Goal: Transaction & Acquisition: Download file/media

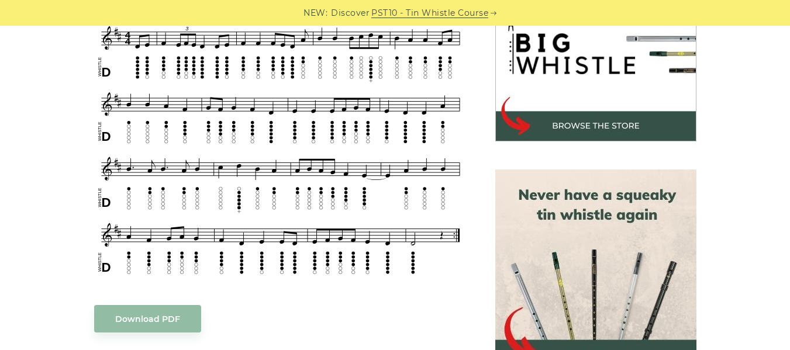
scroll to position [398, 0]
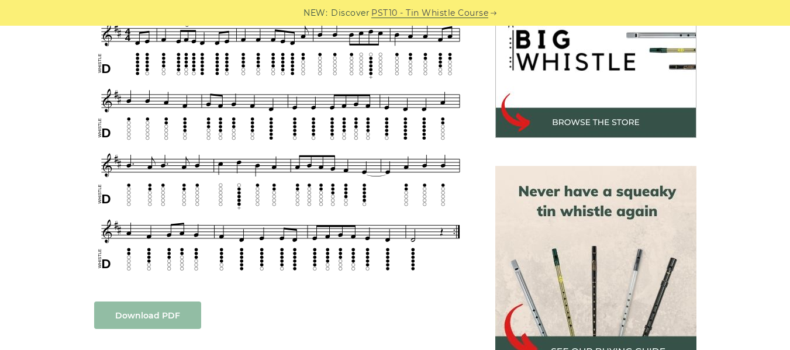
click at [129, 326] on link "Download PDF" at bounding box center [147, 315] width 107 height 27
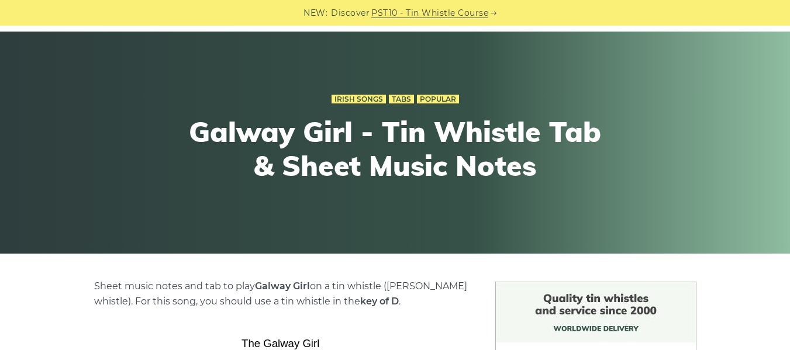
scroll to position [0, 0]
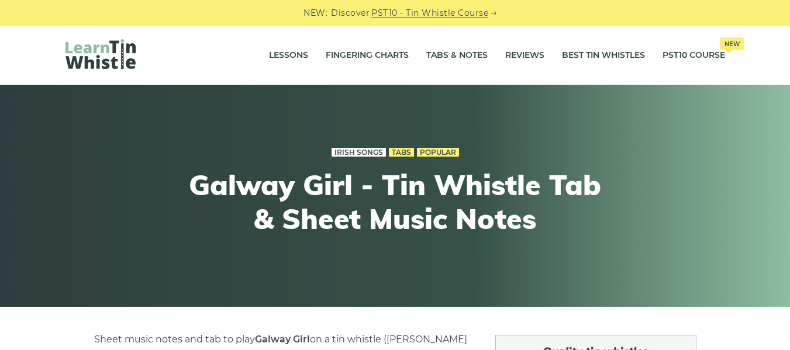
click at [363, 151] on link "Irish Songs" at bounding box center [359, 152] width 54 height 9
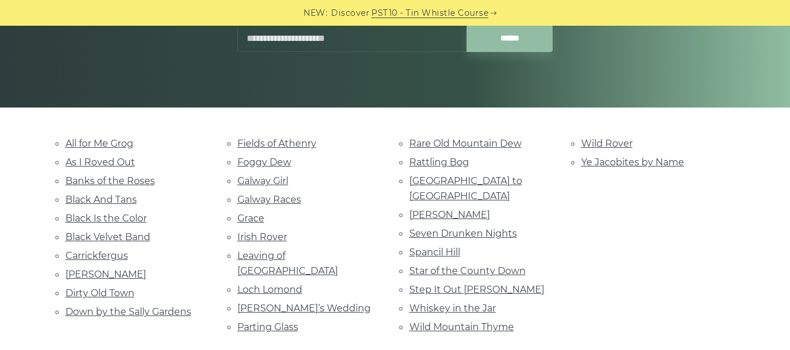
scroll to position [215, 0]
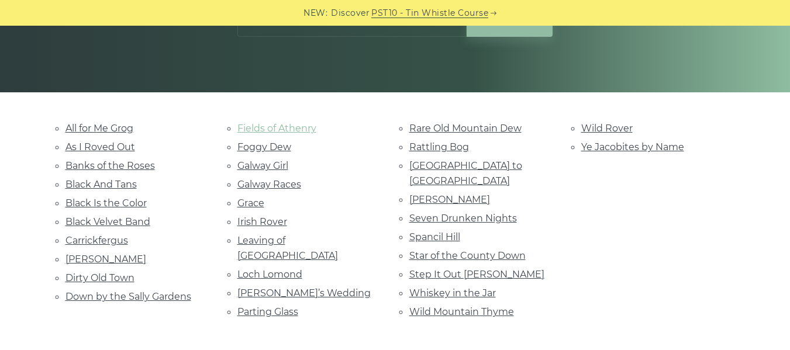
click at [246, 125] on link "Fields of Athenry" at bounding box center [276, 128] width 79 height 11
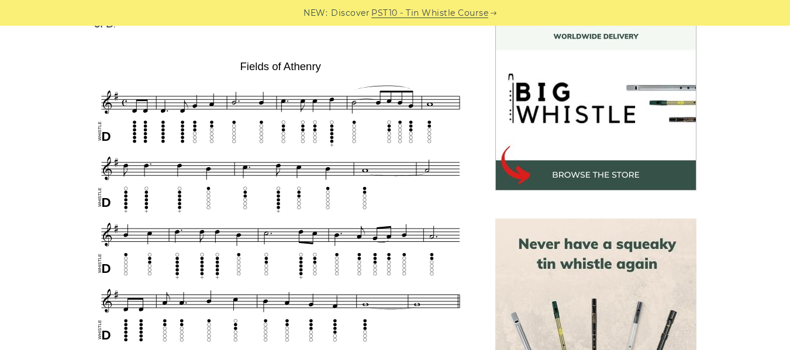
scroll to position [320, 0]
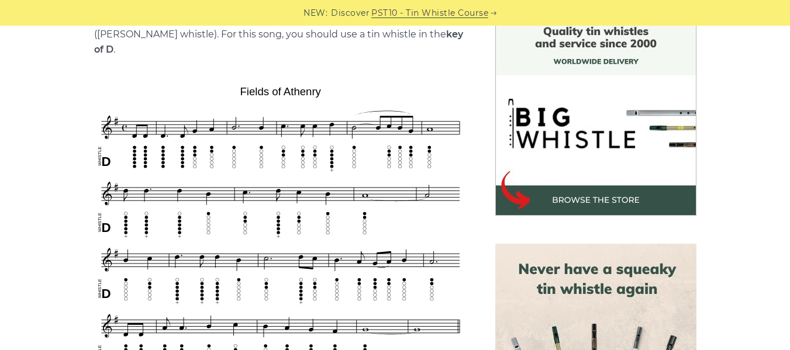
click at [365, 94] on img at bounding box center [280, 326] width 373 height 491
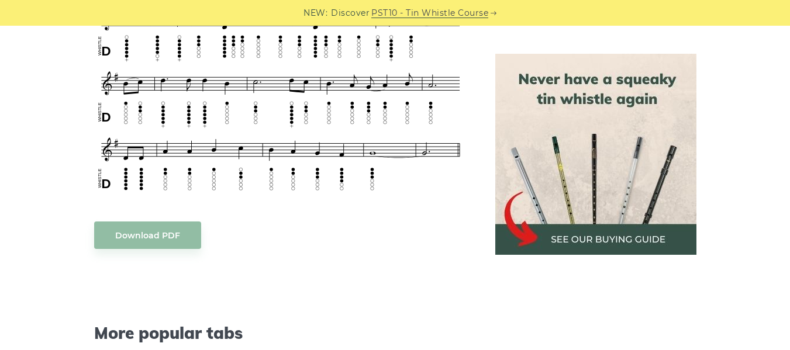
scroll to position [712, 0]
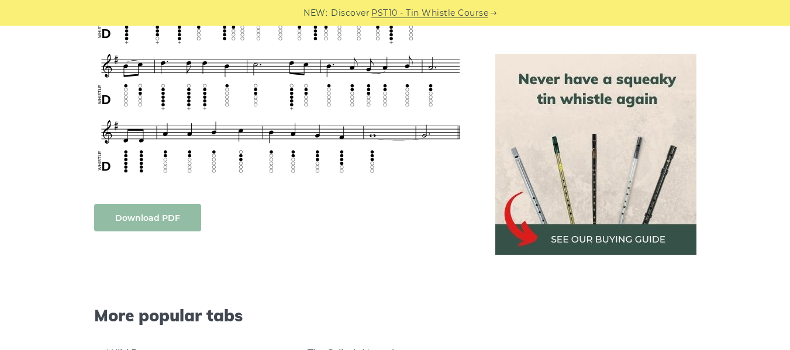
click at [170, 211] on link "Download PDF" at bounding box center [147, 217] width 107 height 27
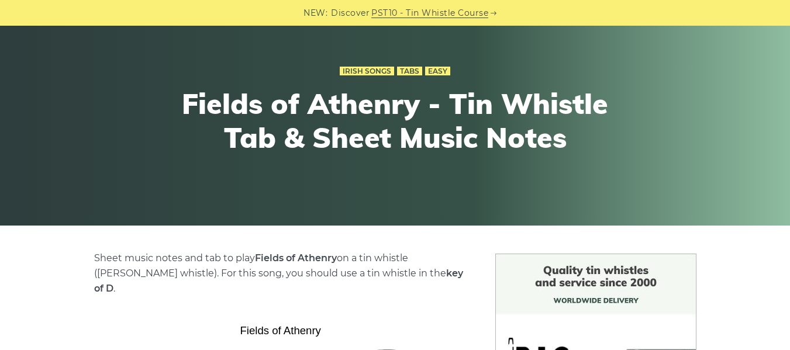
scroll to position [53, 0]
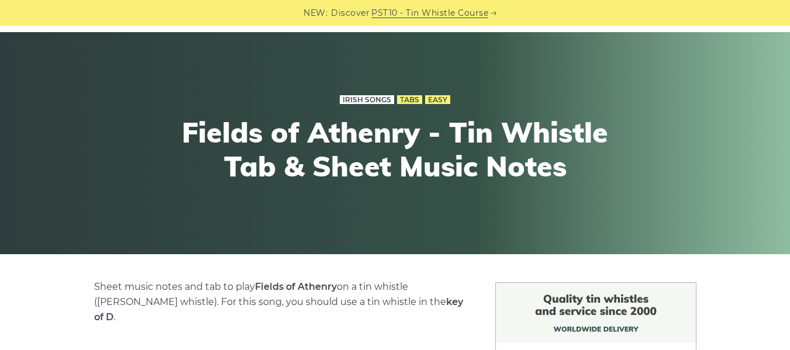
click at [357, 100] on link "Irish Songs" at bounding box center [367, 99] width 54 height 9
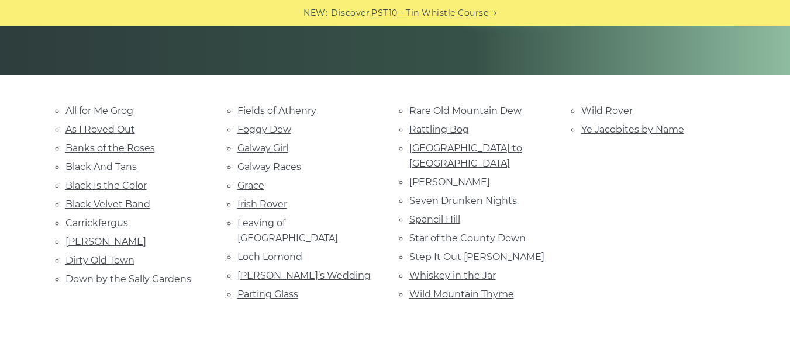
scroll to position [234, 0]
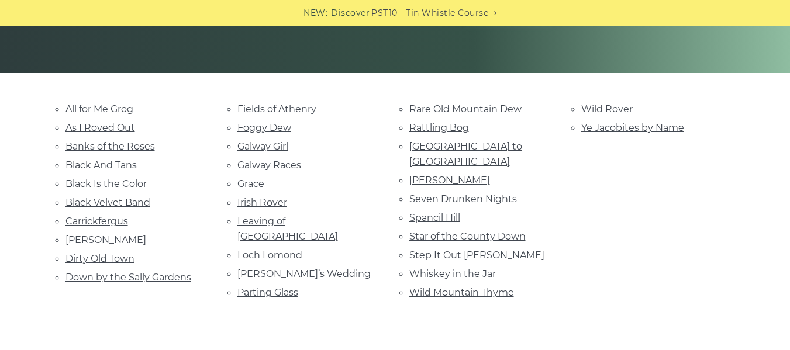
click at [91, 246] on li "Danny Boy" at bounding box center [137, 240] width 144 height 16
click at [103, 234] on li "Danny Boy" at bounding box center [137, 240] width 144 height 16
click at [101, 241] on link "Danny Boy" at bounding box center [105, 239] width 81 height 11
click at [280, 287] on link "Parting Glass" at bounding box center [267, 292] width 61 height 11
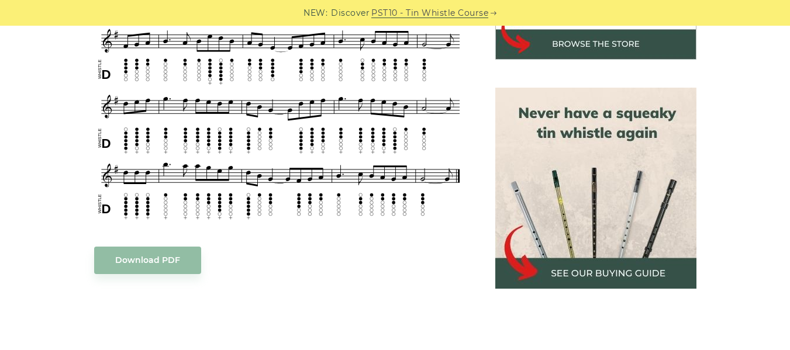
scroll to position [483, 0]
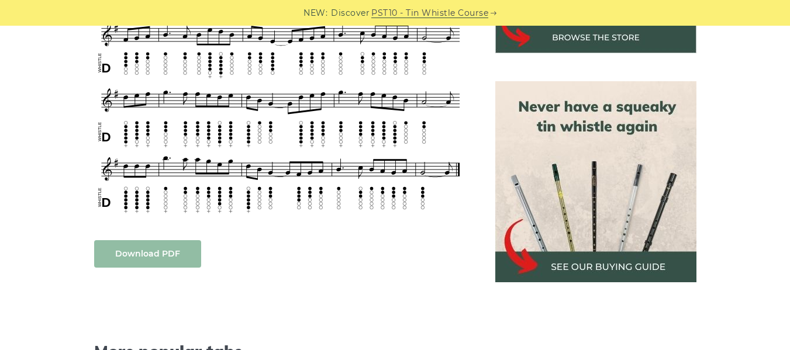
click at [131, 240] on link "Download PDF" at bounding box center [147, 253] width 107 height 27
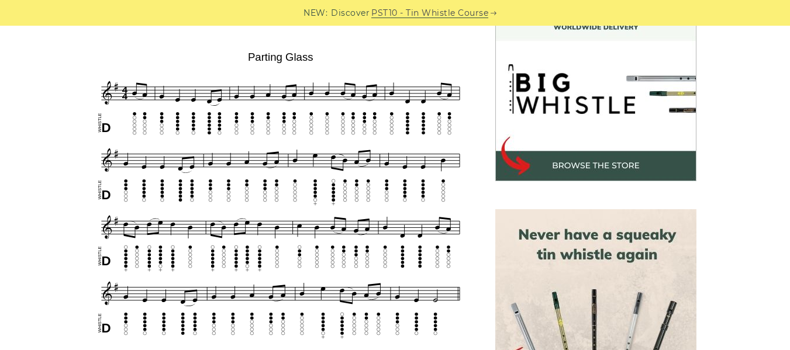
scroll to position [377, 0]
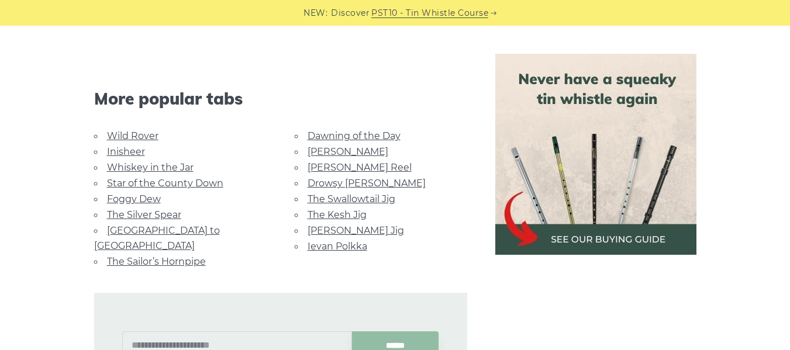
scroll to position [816, 0]
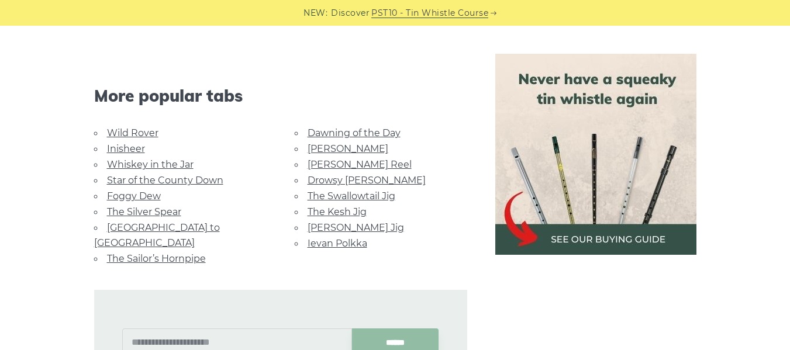
click at [127, 143] on link "Inisheer" at bounding box center [126, 148] width 38 height 11
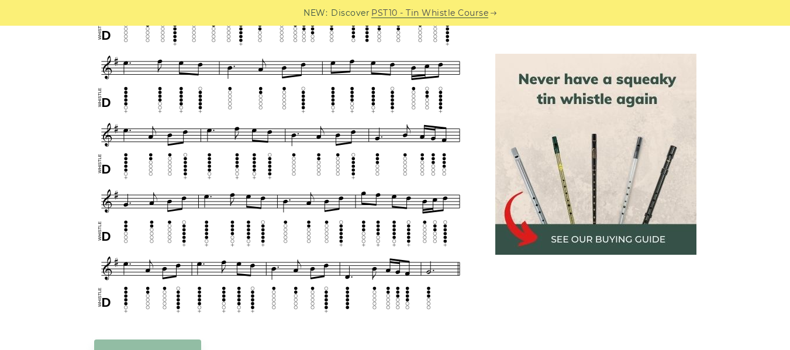
scroll to position [553, 0]
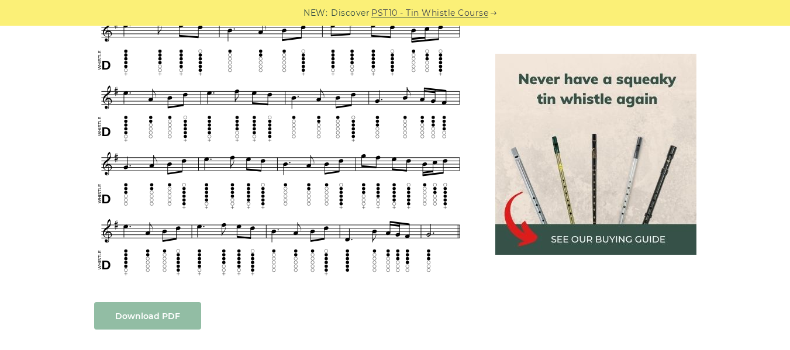
click at [146, 304] on link "Download PDF" at bounding box center [147, 315] width 107 height 27
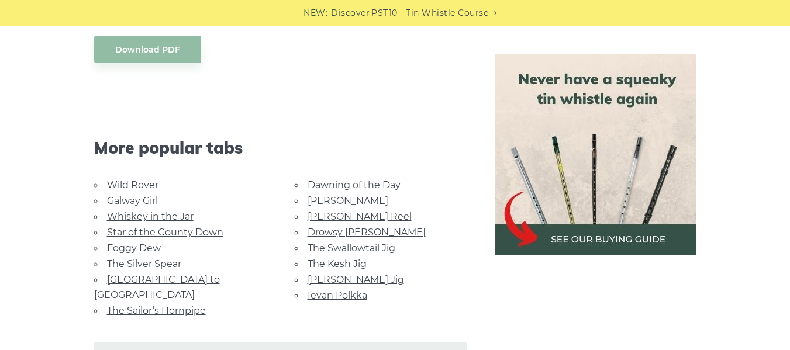
scroll to position [823, 0]
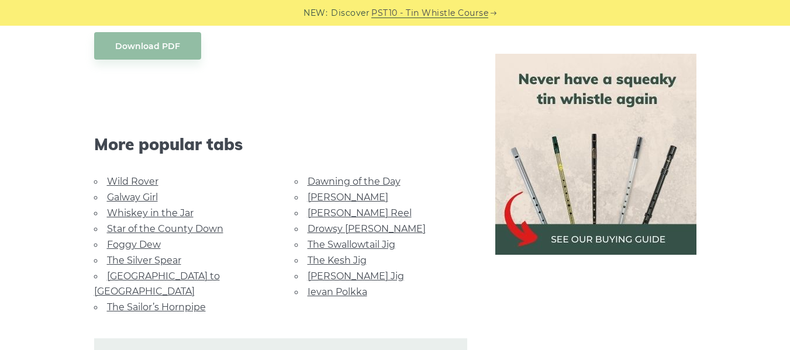
click at [177, 271] on link "Rocky Road to Dublin" at bounding box center [157, 284] width 126 height 26
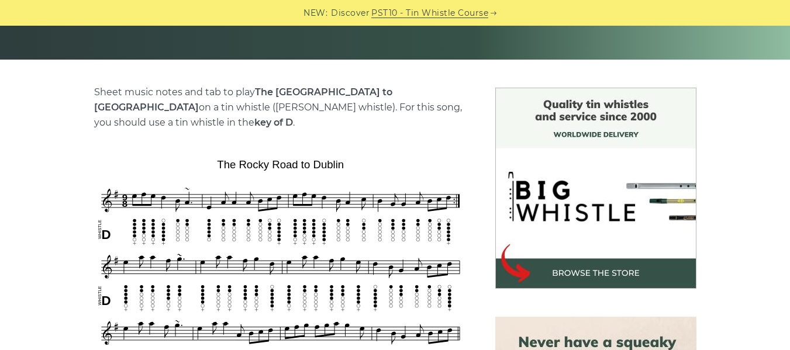
scroll to position [351, 0]
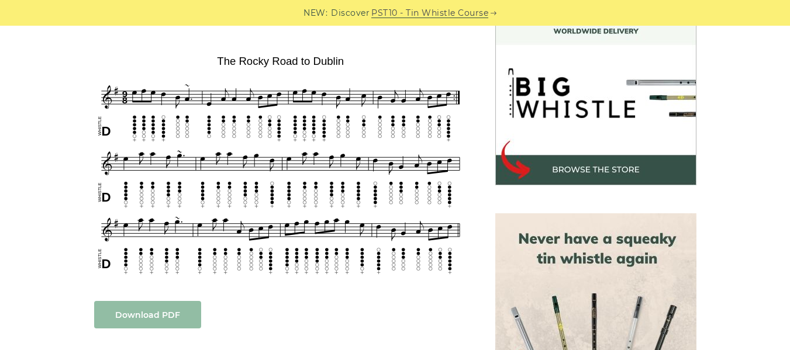
click at [143, 306] on link "Download PDF" at bounding box center [147, 314] width 107 height 27
drag, startPoint x: 798, startPoint y: 56, endPoint x: 728, endPoint y: 45, distance: 71.0
click at [728, 45] on div "Sheet music notes and tab to play The [GEOGRAPHIC_DATA] to [GEOGRAPHIC_DATA] on…" at bounding box center [395, 342] width 688 height 717
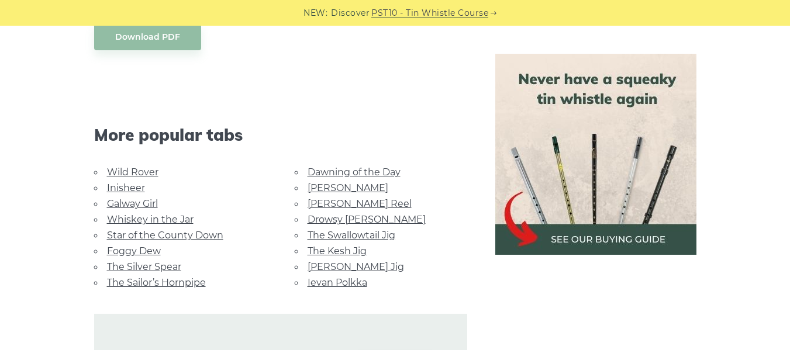
scroll to position [632, 0]
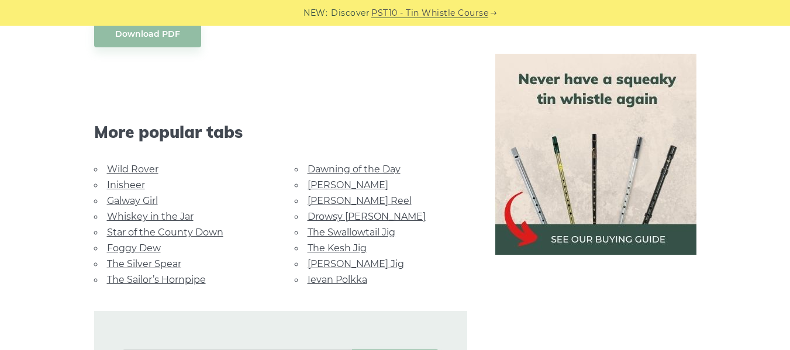
click at [370, 164] on link "Dawning of the Day" at bounding box center [354, 169] width 93 height 11
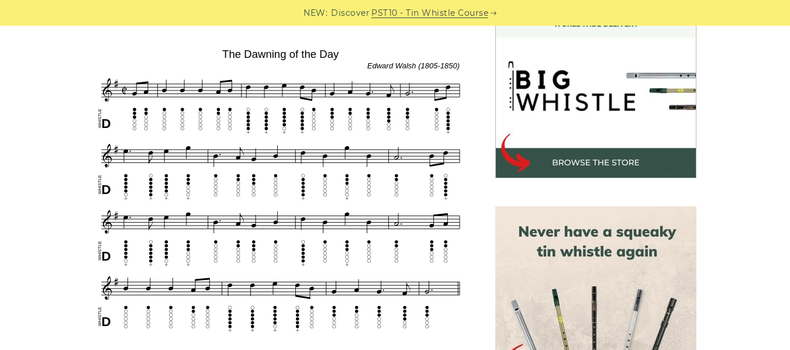
scroll to position [394, 0]
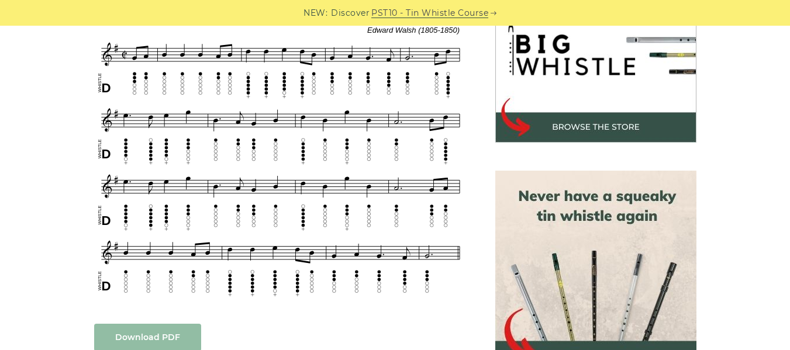
click at [133, 335] on link "Download PDF" at bounding box center [147, 337] width 107 height 27
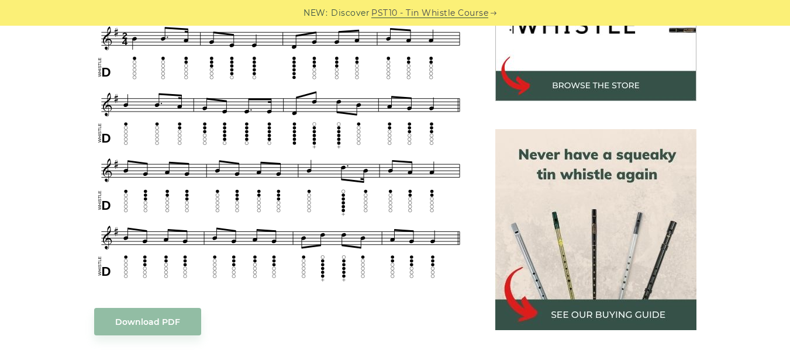
scroll to position [467, 0]
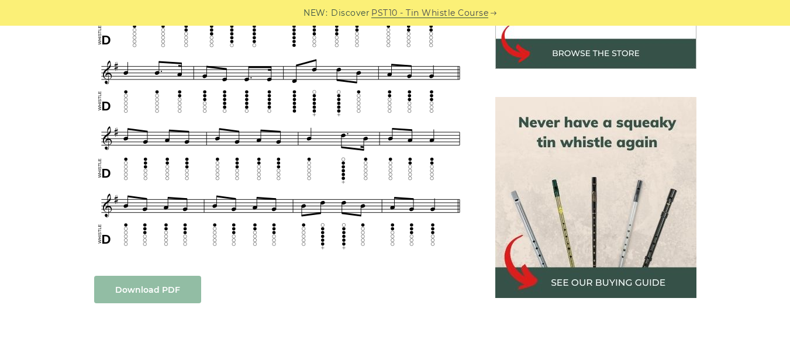
click at [141, 288] on link "Download PDF" at bounding box center [147, 289] width 107 height 27
